Goal: Transaction & Acquisition: Book appointment/travel/reservation

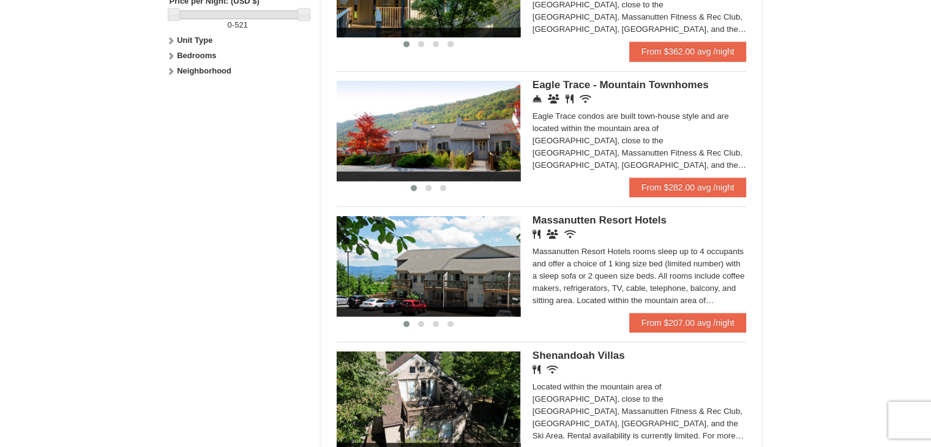
scroll to position [612, 0]
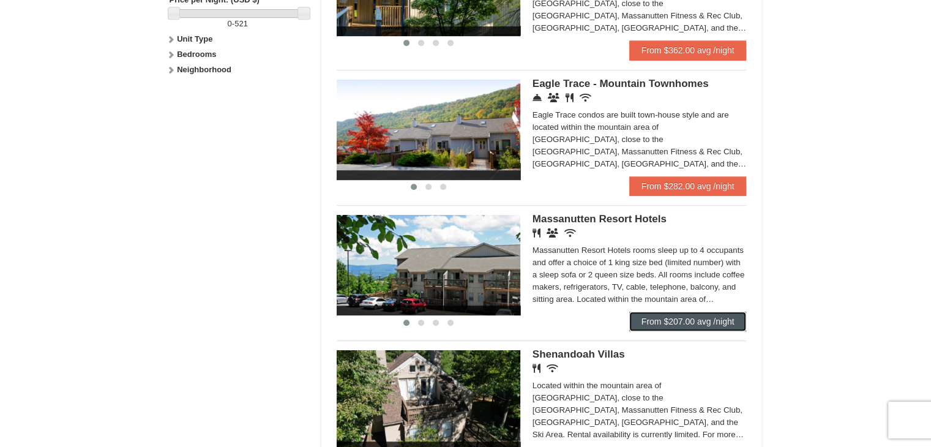
click at [651, 318] on link "From $207.00 avg /night" at bounding box center [687, 321] width 117 height 20
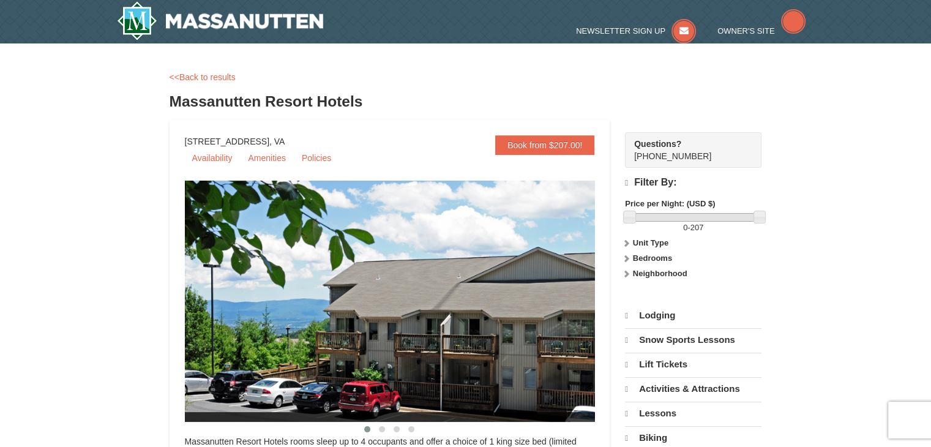
select select "9"
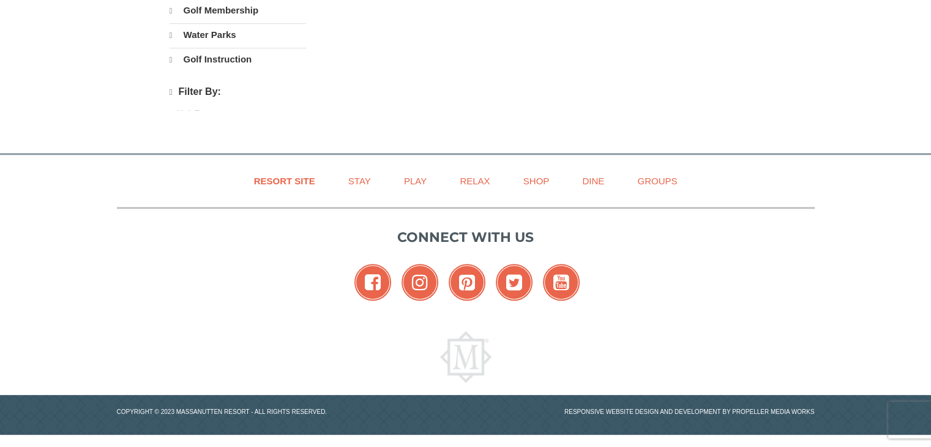
select select "9"
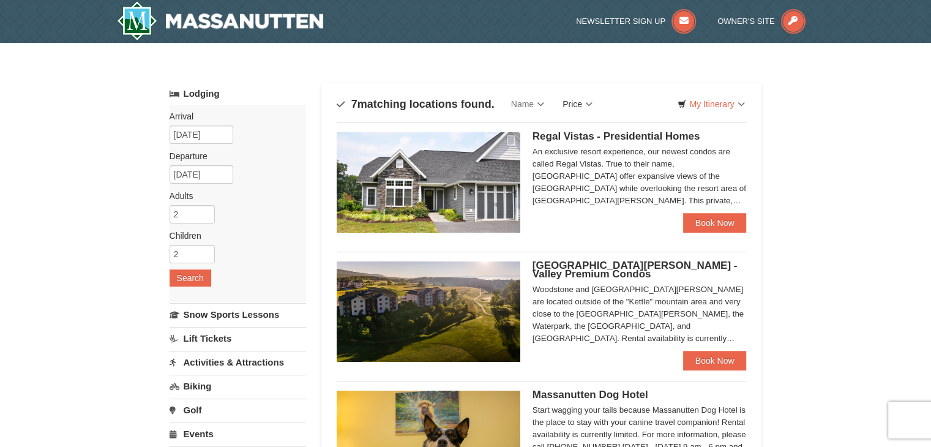
click at [582, 108] on link "Price" at bounding box center [577, 104] width 48 height 24
click at [587, 125] on link "Price (Low to High)" at bounding box center [603, 129] width 98 height 16
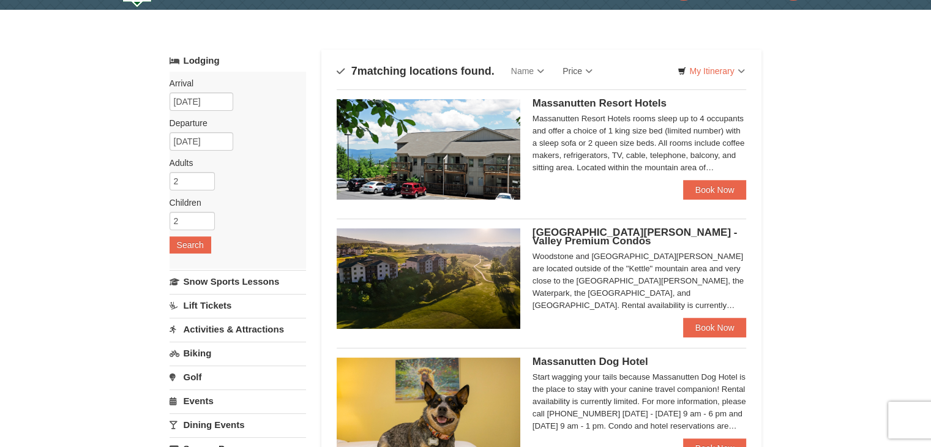
scroll to position [61, 0]
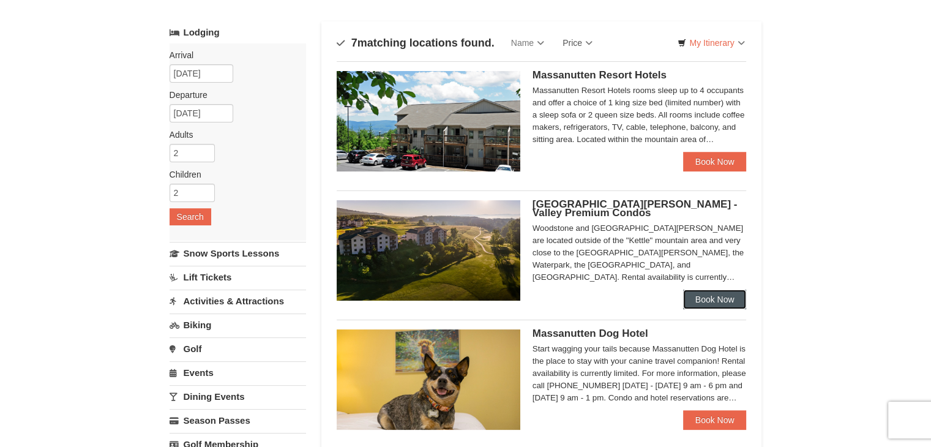
click at [691, 303] on link "Book Now" at bounding box center [715, 299] width 64 height 20
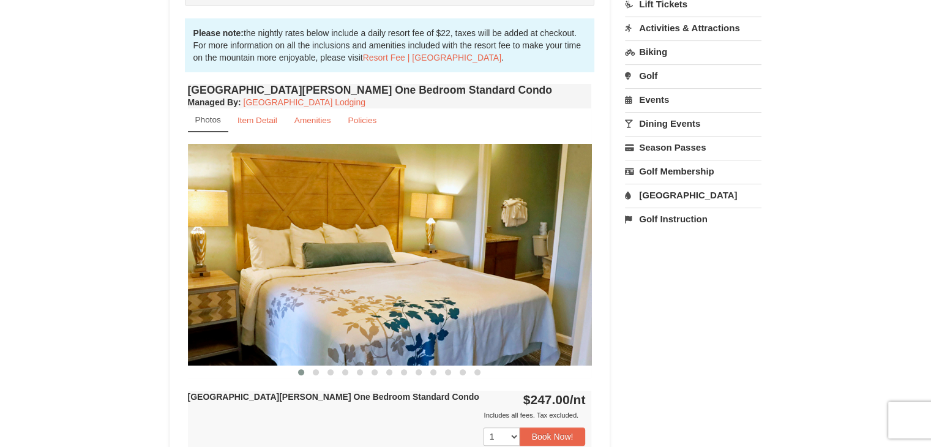
scroll to position [428, 0]
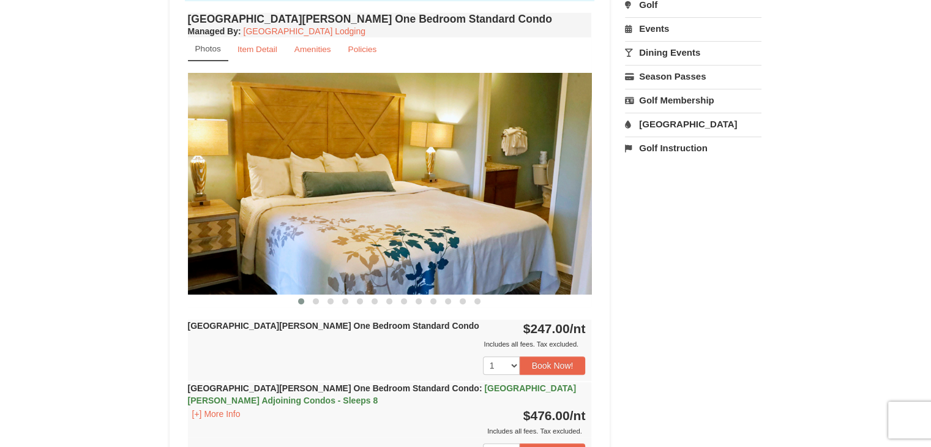
click at [467, 233] on img at bounding box center [390, 183] width 404 height 221
click at [476, 230] on img at bounding box center [390, 183] width 404 height 221
click at [313, 301] on span at bounding box center [316, 301] width 6 height 6
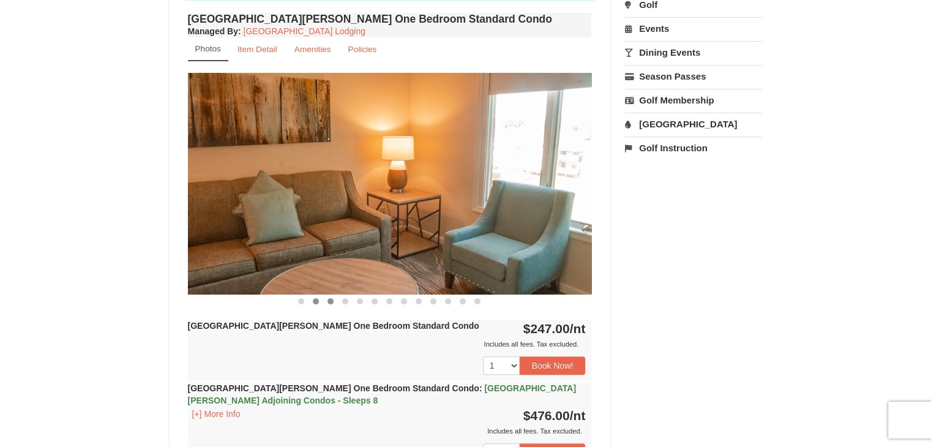
click at [330, 302] on span at bounding box center [330, 301] width 6 height 6
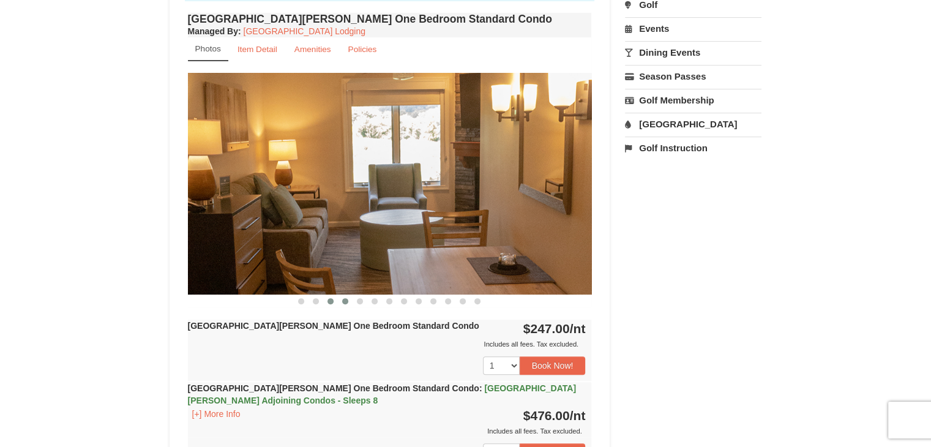
click at [345, 302] on span at bounding box center [345, 301] width 6 height 6
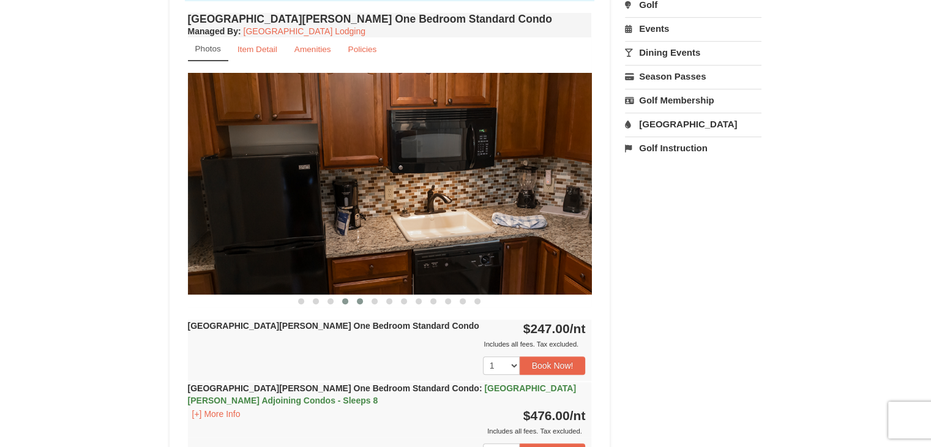
click at [358, 301] on span at bounding box center [360, 301] width 6 height 6
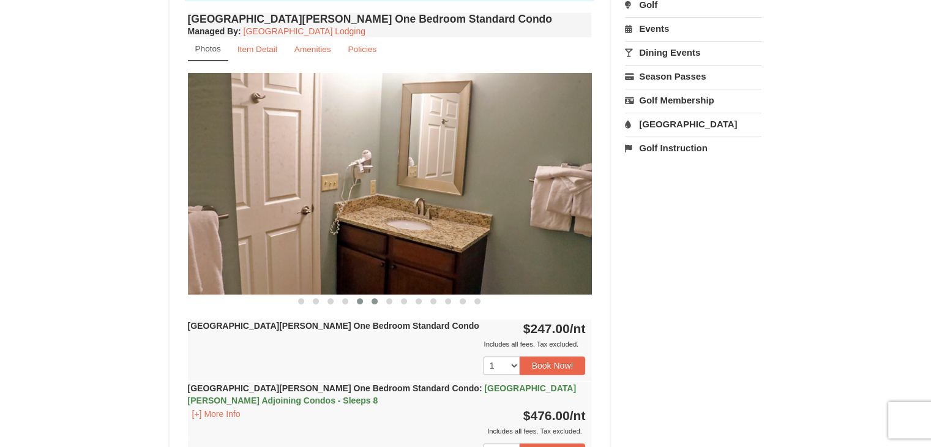
click at [371, 302] on button at bounding box center [374, 301] width 15 height 12
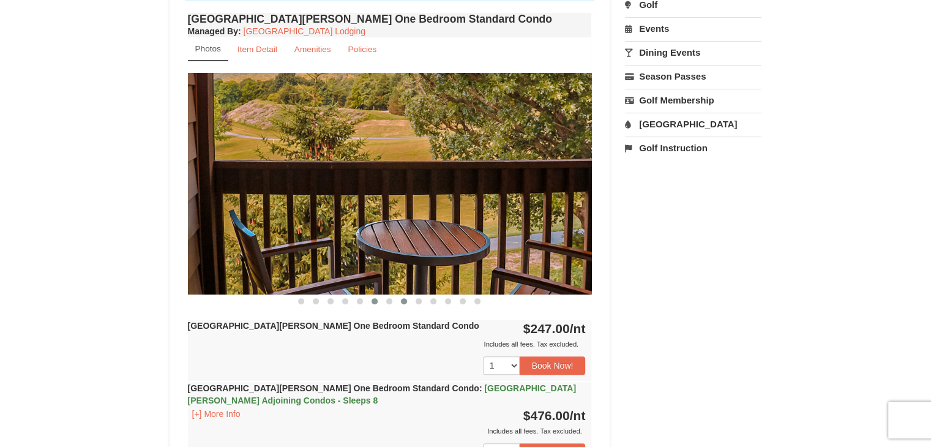
click at [404, 302] on span at bounding box center [404, 301] width 6 height 6
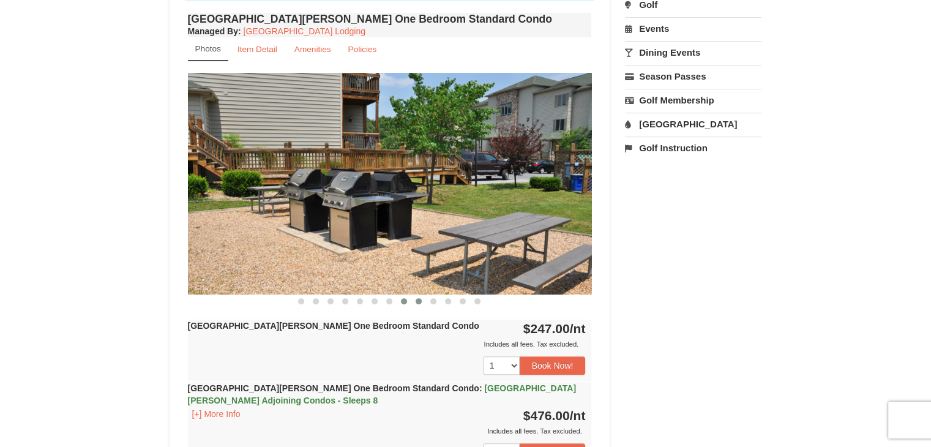
click at [418, 299] on span at bounding box center [418, 301] width 6 height 6
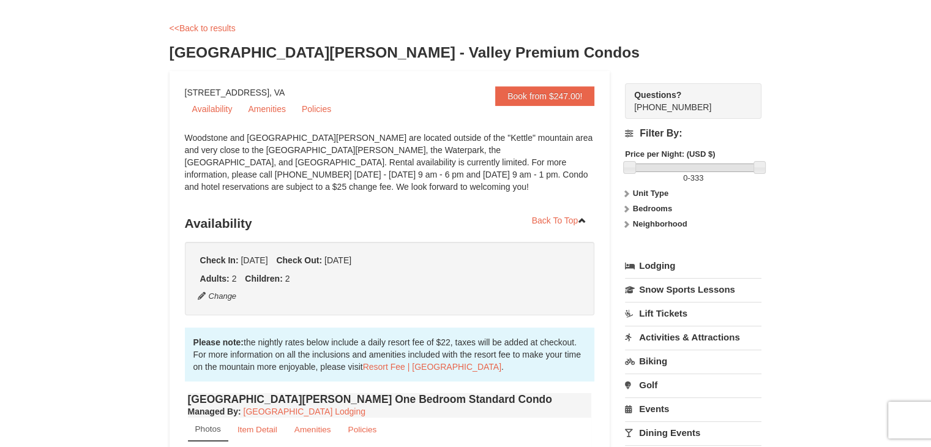
scroll to position [0, 0]
